Goal: Task Accomplishment & Management: Complete application form

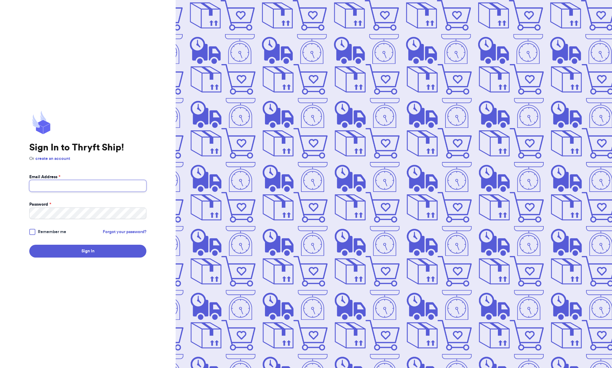
type input "[EMAIL_ADDRESS][DOMAIN_NAME]"
click at [34, 232] on div at bounding box center [32, 232] width 6 height 6
click at [0, 0] on input "Remember me" at bounding box center [0, 0] width 0 height 0
click at [59, 256] on button "Sign In" at bounding box center [87, 250] width 117 height 13
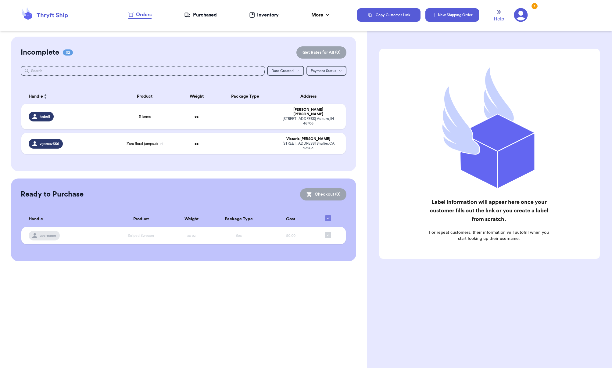
click at [455, 11] on button "New Shipping Order" at bounding box center [452, 14] width 54 height 13
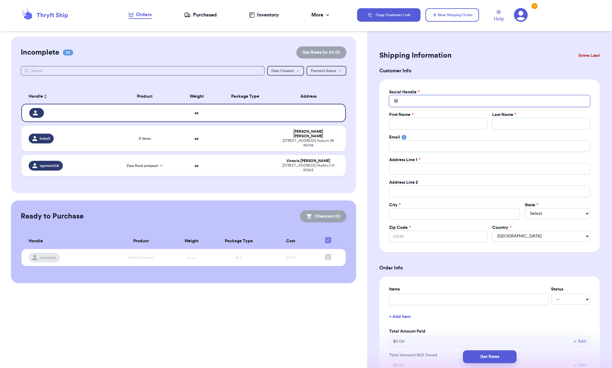
click at [419, 102] on input "Total Amount Paid" at bounding box center [489, 101] width 201 height 12
type input "p"
type input "pi"
type input "piz"
type input "pizz"
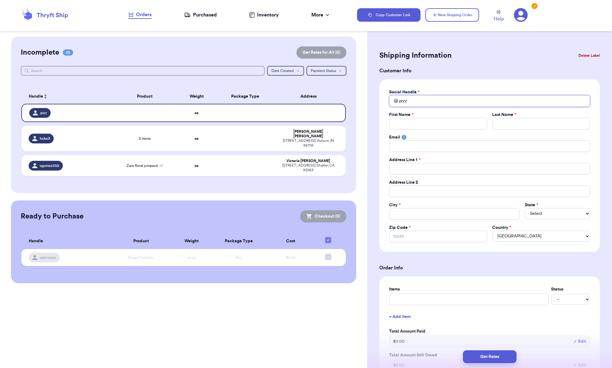
type input "pizzz"
type input "pizzza"
click at [435, 119] on div "Pizzzacrust 24097 [PERSON_NAME] Dr [PERSON_NAME] CO 80433" at bounding box center [489, 116] width 200 height 16
type input "Pizzzacrust"
type input "[PERSON_NAME]"
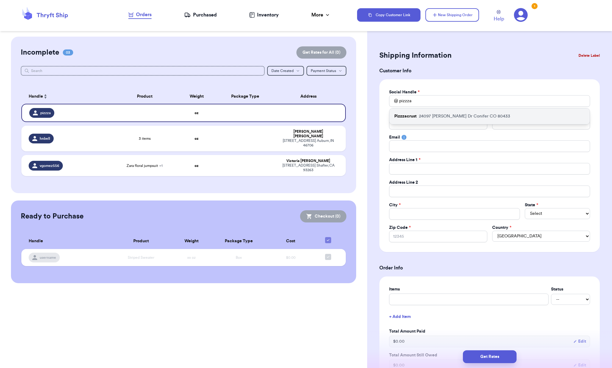
type input "[PERSON_NAME]"
type input "[EMAIL_ADDRESS][PERSON_NAME][DOMAIN_NAME]"
type input "24097 [PERSON_NAME] Dr"
type input "Conifer"
select select "CO"
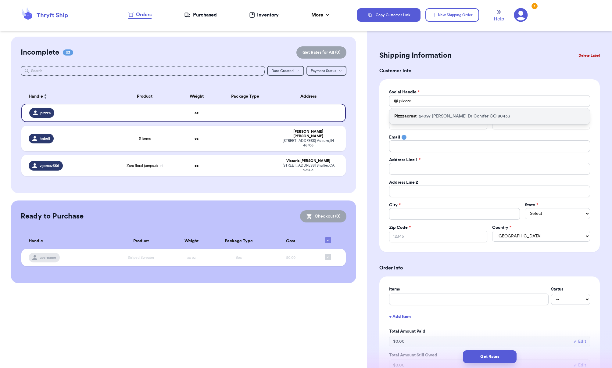
type input "80433"
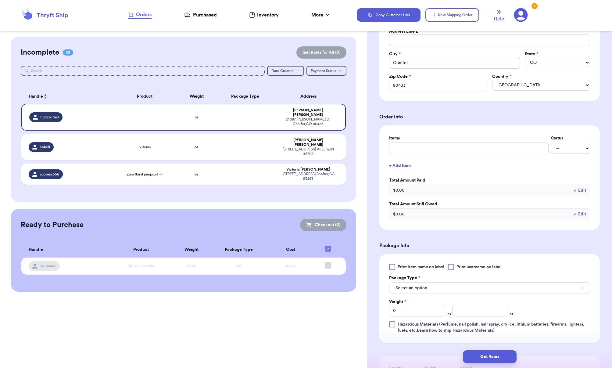
scroll to position [152, 0]
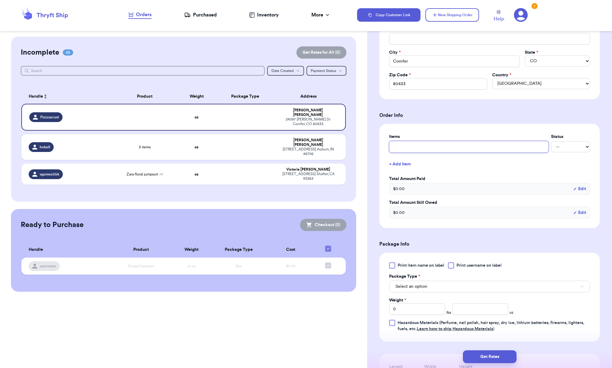
click at [411, 148] on input "text" at bounding box center [468, 147] width 159 height 12
click at [402, 165] on button "+ Add Item" at bounding box center [489, 163] width 206 height 13
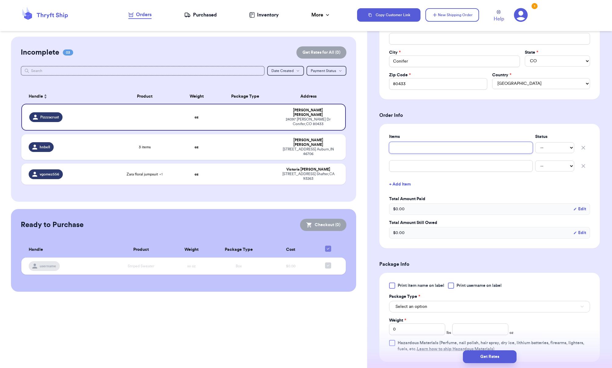
click at [405, 147] on input "text" at bounding box center [461, 148] width 144 height 12
type input "W"
type input "Wa"
type input "Waf"
type input "Waff"
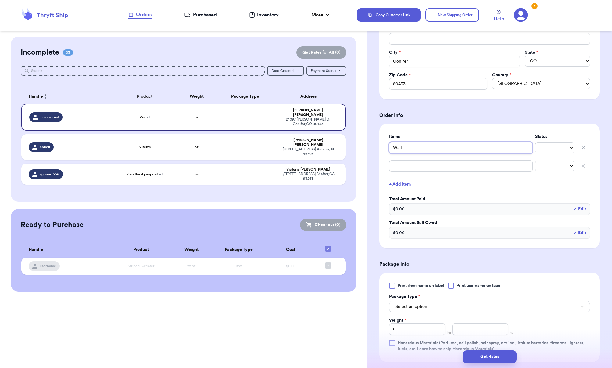
type input "Waffl"
type input "Waffle"
type input "Waffle z"
type input "Waffle za"
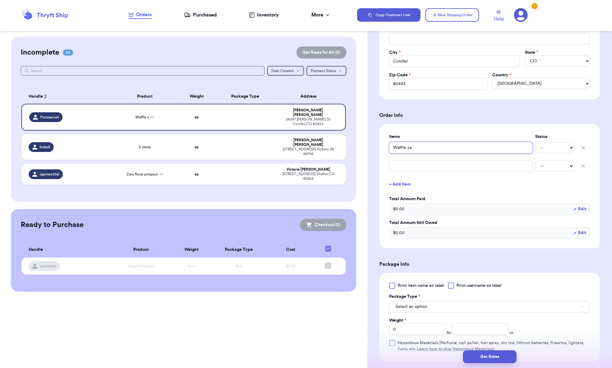
type input "Waffle zar"
type input "Waffle zara"
type input "Waffle zara t"
type input "Waffle zara tu"
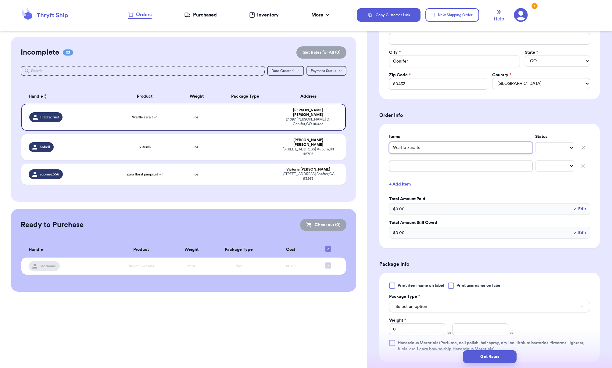
type input "Waffle zara tun"
type input "Waffle zara tuni"
type input "Waffle zara tunic"
click at [399, 173] on div "Items Status Waffle zara tunic -- Paid Owes -- Paid Owes + Add Item Total Amoun…" at bounding box center [489, 185] width 201 height 105
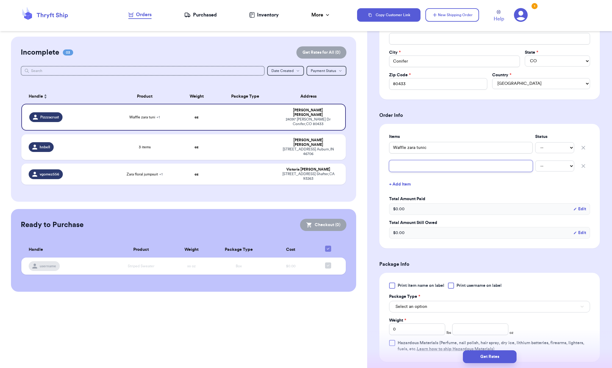
click at [401, 166] on input "text" at bounding box center [461, 166] width 144 height 12
type input "p"
type input "pi"
type input "pin"
type input "pink"
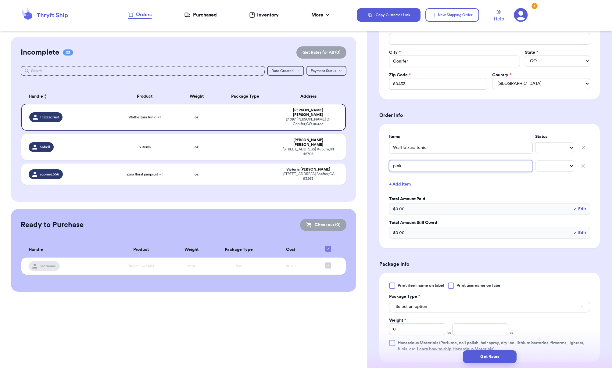
type input "pink"
type input "pink f"
type input "pink fl"
type input "pink flo"
type input "pink [PERSON_NAME]"
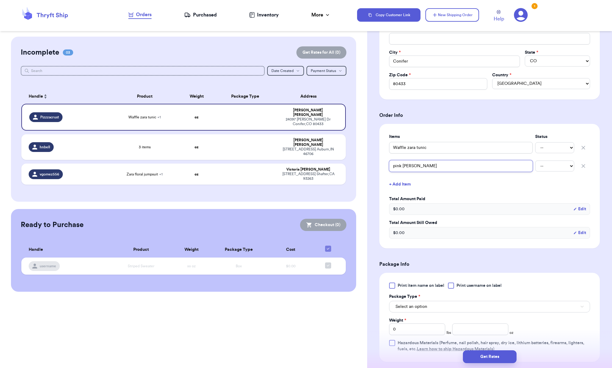
type input "pink flora"
type input "pink floral"
type input "pink floral p"
type input "pink floral pa"
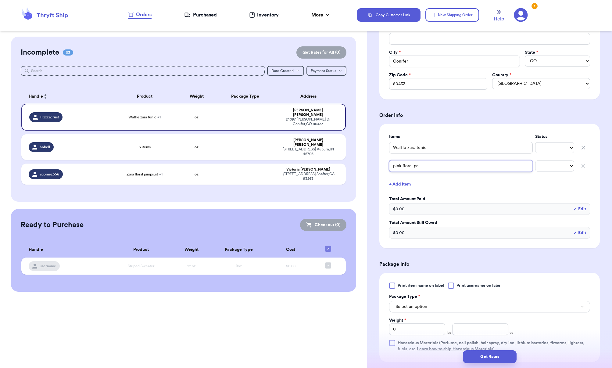
type input "pink floral pan"
type input "pink floral pant"
type input "pink floral pants"
click at [544, 146] on select "-- Paid Owes" at bounding box center [554, 147] width 39 height 11
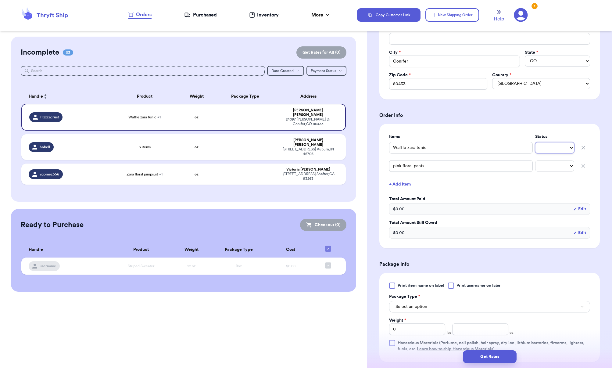
drag, startPoint x: 544, startPoint y: 146, endPoint x: 524, endPoint y: 152, distance: 20.9
click at [544, 146] on select "-- Paid Owes" at bounding box center [554, 147] width 39 height 11
click at [452, 191] on div "Items Status Waffle zara tunic -- Paid Owes pink floral pants -- Paid Owes + Ad…" at bounding box center [489, 185] width 201 height 105
click at [446, 256] on form "Shipping Information Delete Label Customer Info Social Handle * @ Pizzzacrust F…" at bounding box center [489, 181] width 220 height 570
click at [393, 285] on div at bounding box center [392, 285] width 6 height 6
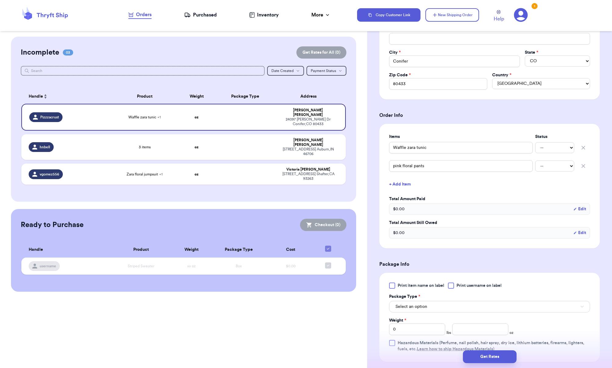
click at [0, 0] on input "Print item name on label" at bounding box center [0, 0] width 0 height 0
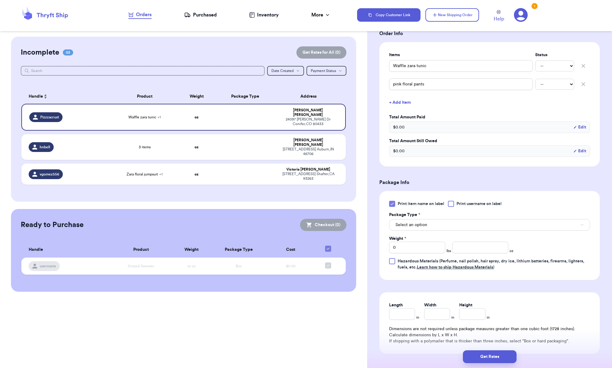
scroll to position [244, 0]
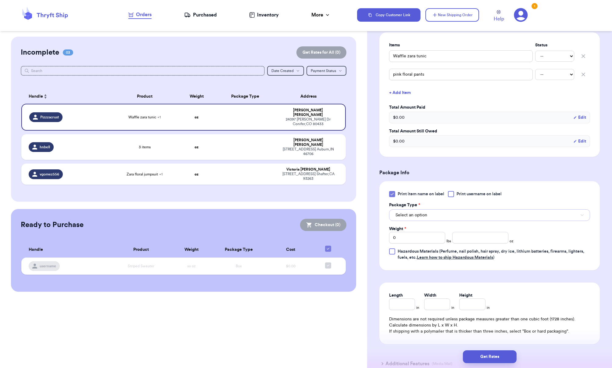
click at [421, 215] on span "Select an option" at bounding box center [411, 215] width 32 height 6
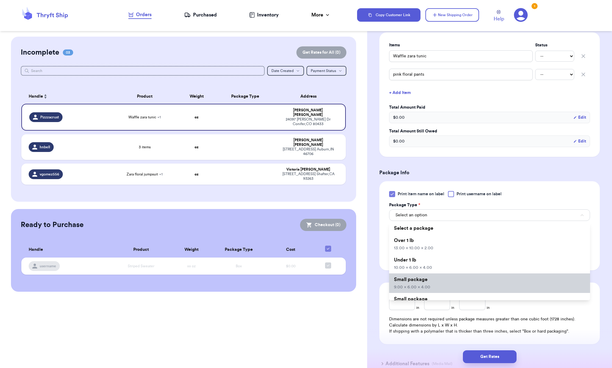
click at [433, 280] on li "Small package 9.00 x 6.00 x 4.00" at bounding box center [489, 283] width 201 height 20
type input "9"
type input "6"
type input "4"
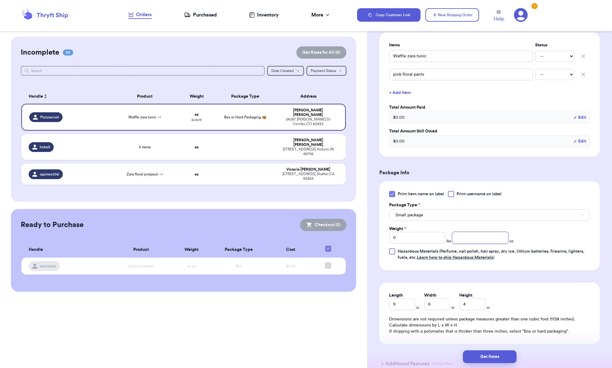
click at [485, 241] on input "number" at bounding box center [480, 238] width 56 height 12
type input "12"
click at [567, 247] on div "Print item name on label Print username on label Package Type * Small package W…" at bounding box center [489, 225] width 201 height 69
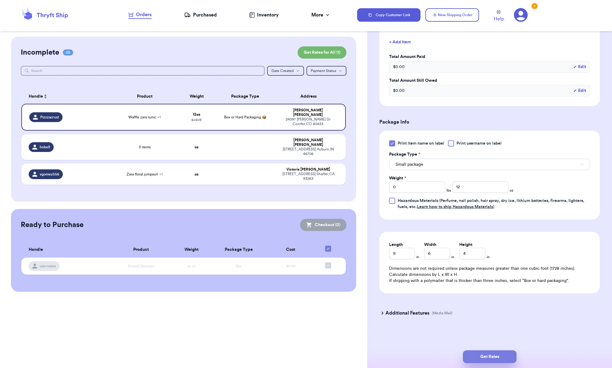
click at [494, 354] on button "Get Rates" at bounding box center [490, 356] width 54 height 13
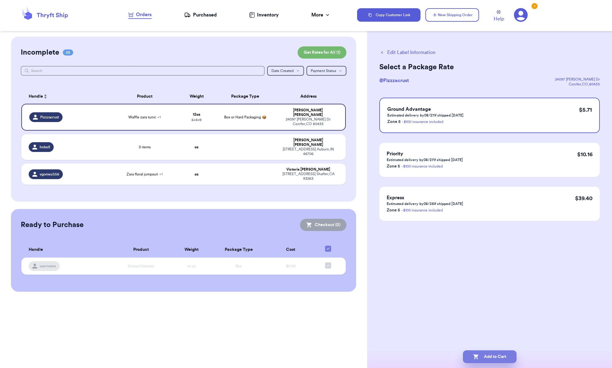
click at [477, 356] on icon "button" at bounding box center [476, 356] width 6 height 6
checkbox input "true"
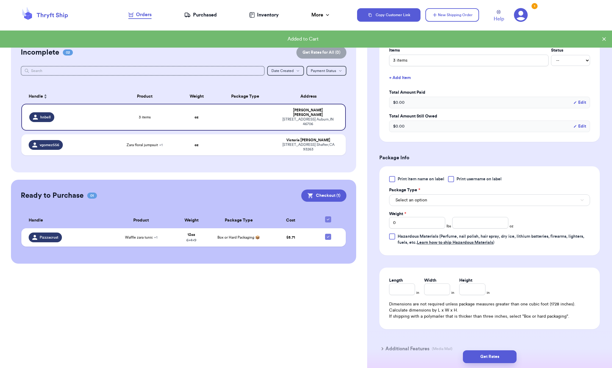
scroll to position [152, 0]
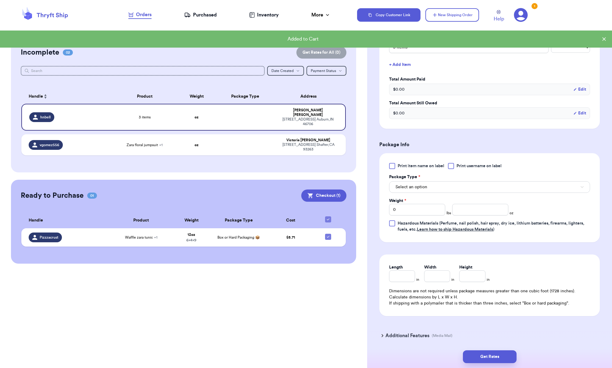
click at [391, 165] on div at bounding box center [392, 166] width 6 height 6
click at [0, 0] on input "Print item name on label" at bounding box center [0, 0] width 0 height 0
click at [428, 189] on button "Select an option" at bounding box center [489, 187] width 201 height 12
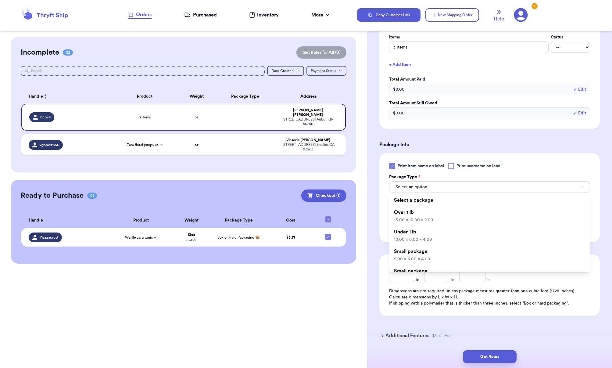
click at [439, 148] on h3 "Package Info" at bounding box center [489, 144] width 220 height 7
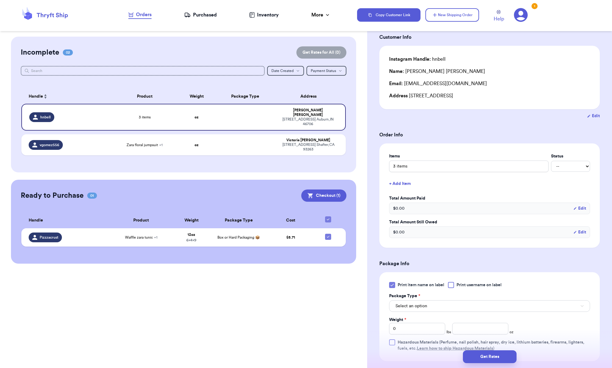
scroll to position [0, 0]
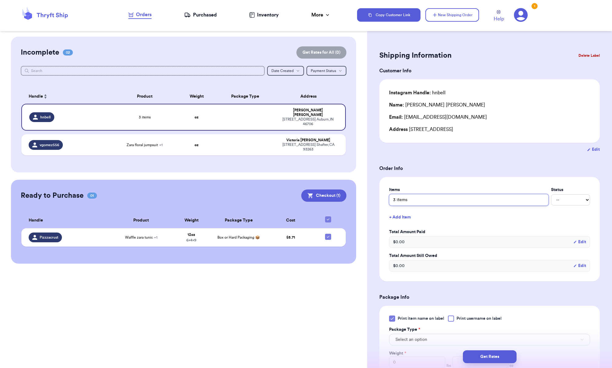
click at [492, 196] on input "3 items" at bounding box center [468, 200] width 159 height 12
